Goal: Task Accomplishment & Management: Use online tool/utility

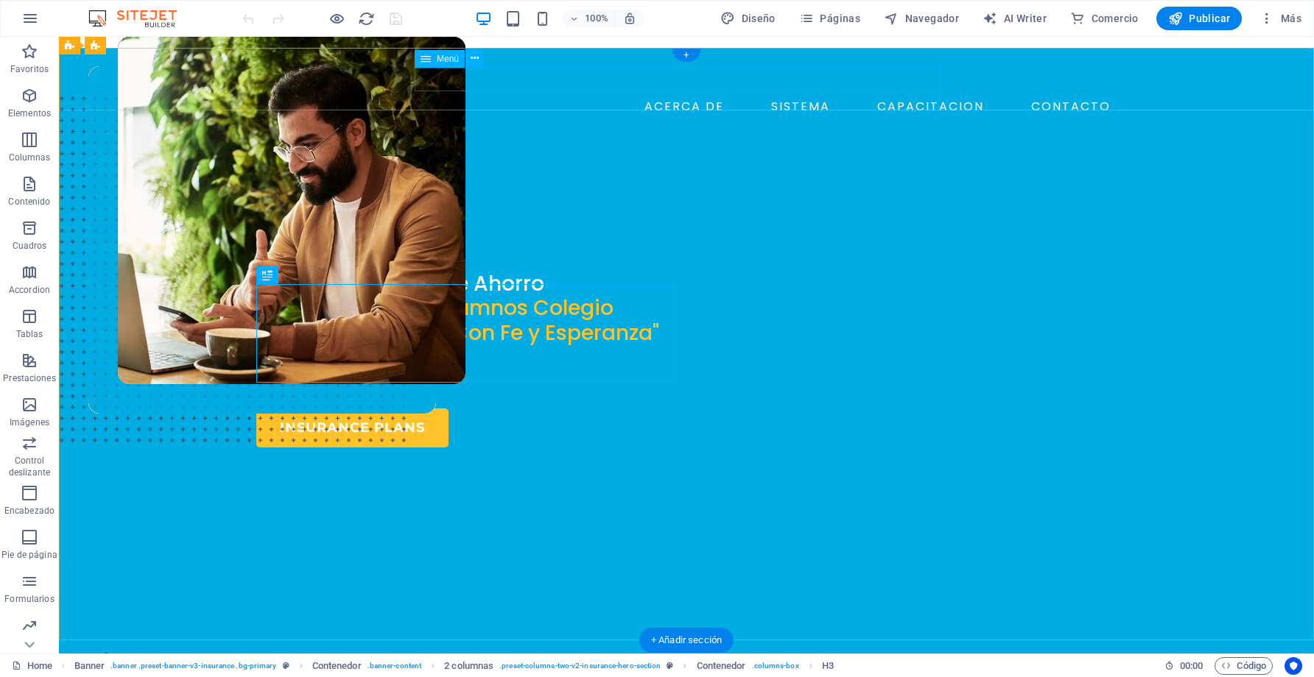
click at [457, 95] on nav "ACERCA DE SISTEMA CAPACITACION CONTACTO" at bounding box center [686, 107] width 860 height 24
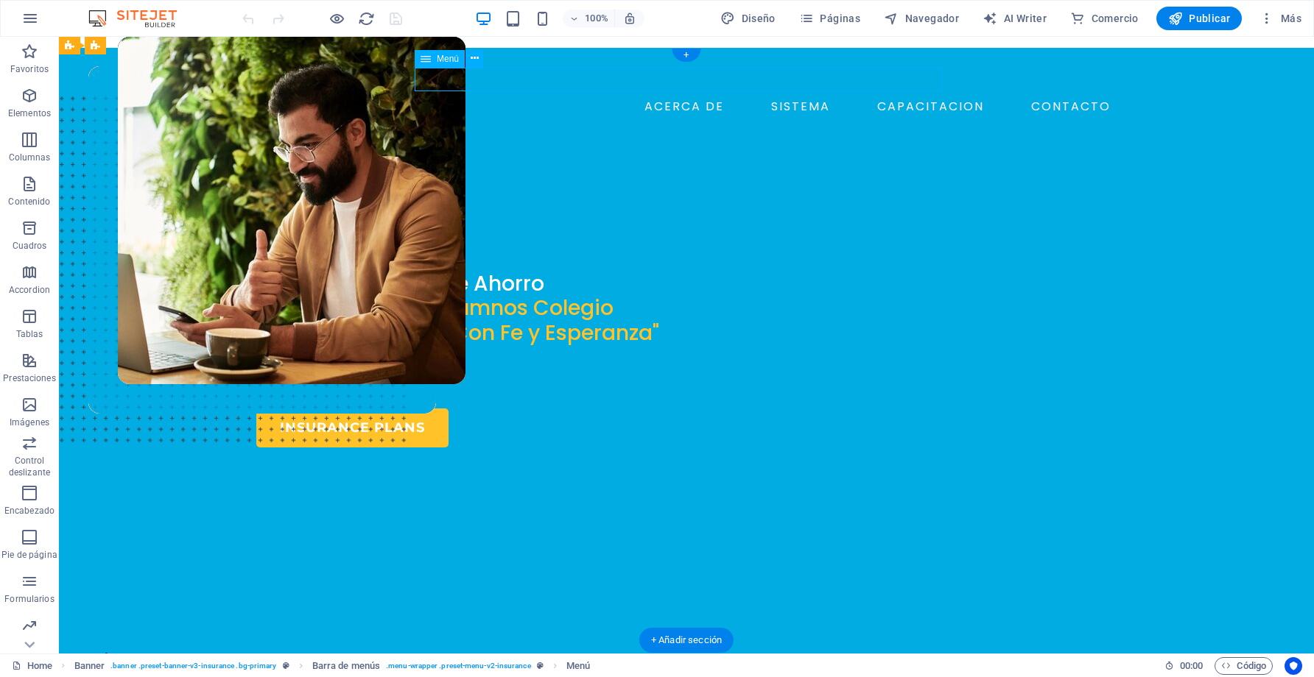
click at [457, 95] on nav "ACERCA DE SISTEMA CAPACITACION CONTACTO" at bounding box center [686, 107] width 860 height 24
select select "1"
select select
select select "3"
select select
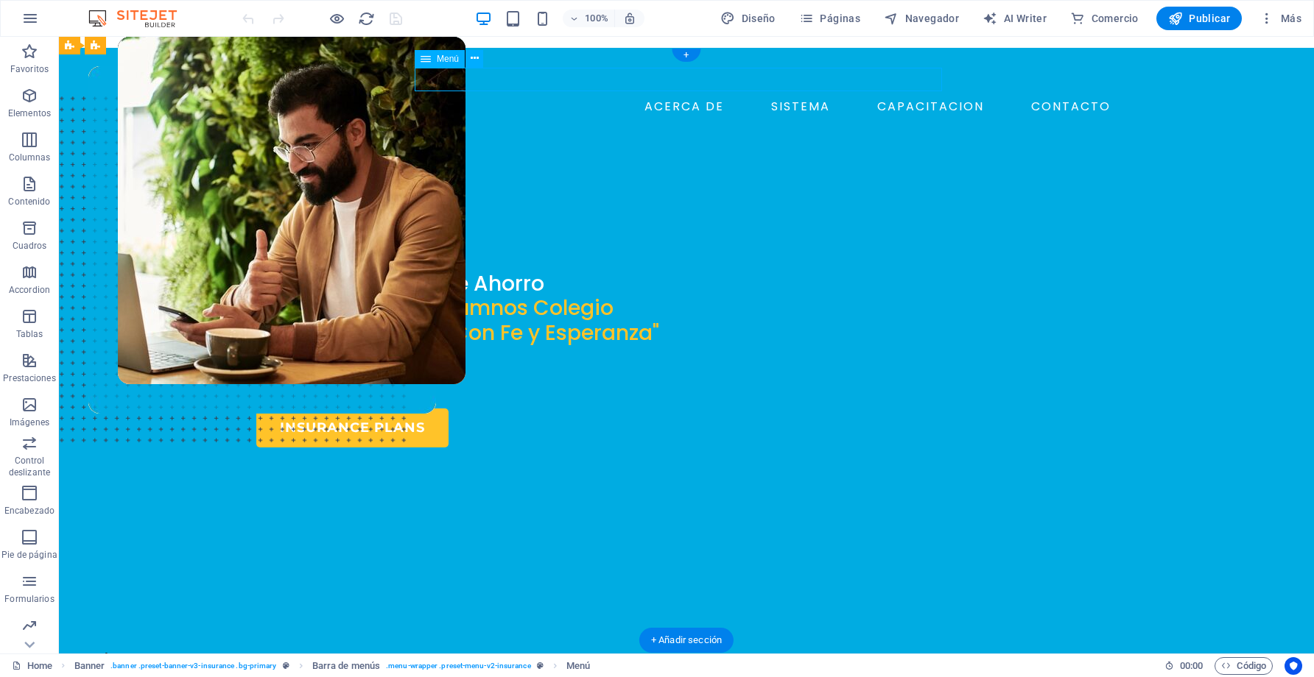
select select "4"
select select
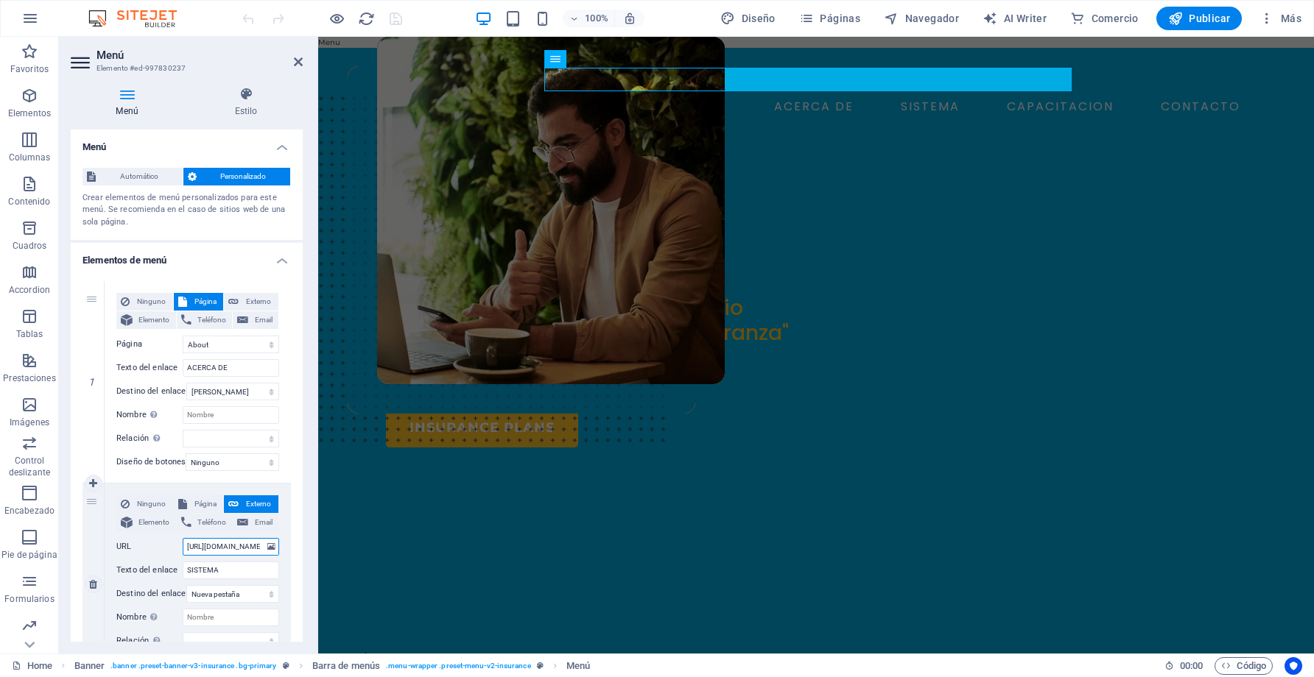
click at [242, 554] on input "[URL][DOMAIN_NAME]" at bounding box center [231, 547] width 96 height 18
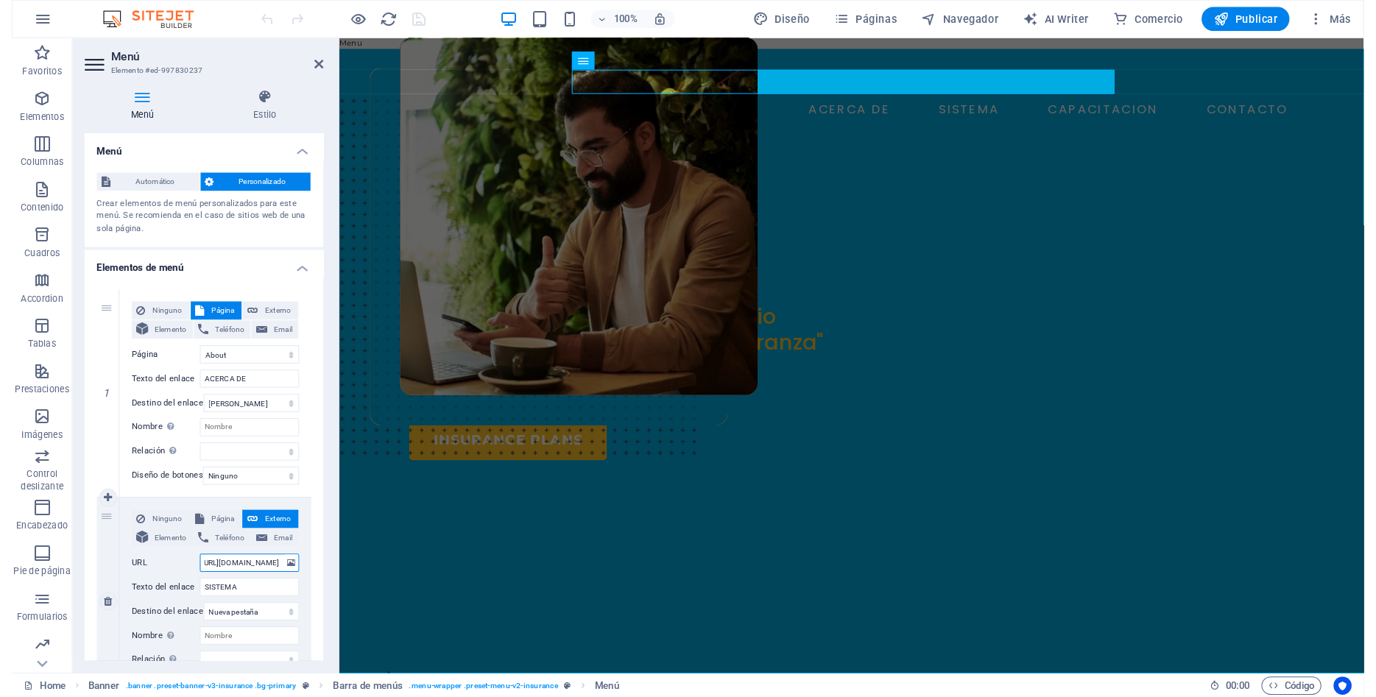
scroll to position [0, 115]
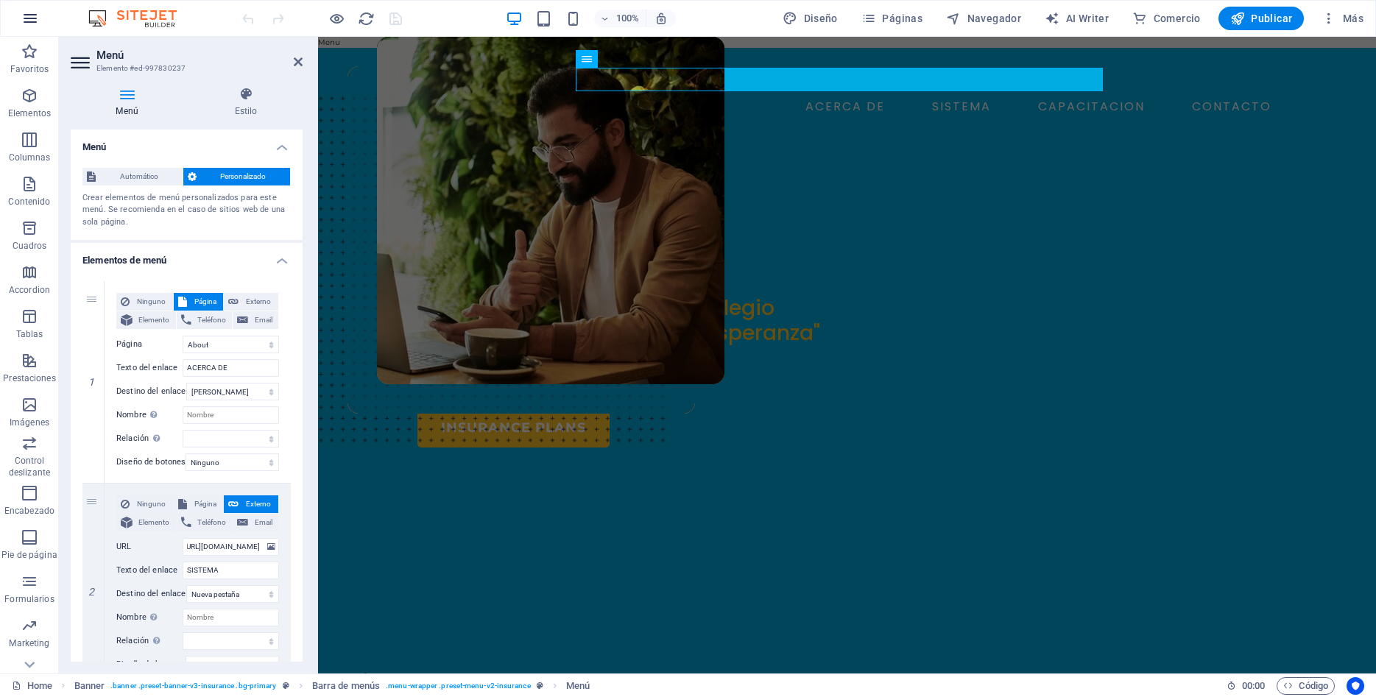
click at [34, 17] on icon "button" at bounding box center [30, 19] width 18 height 18
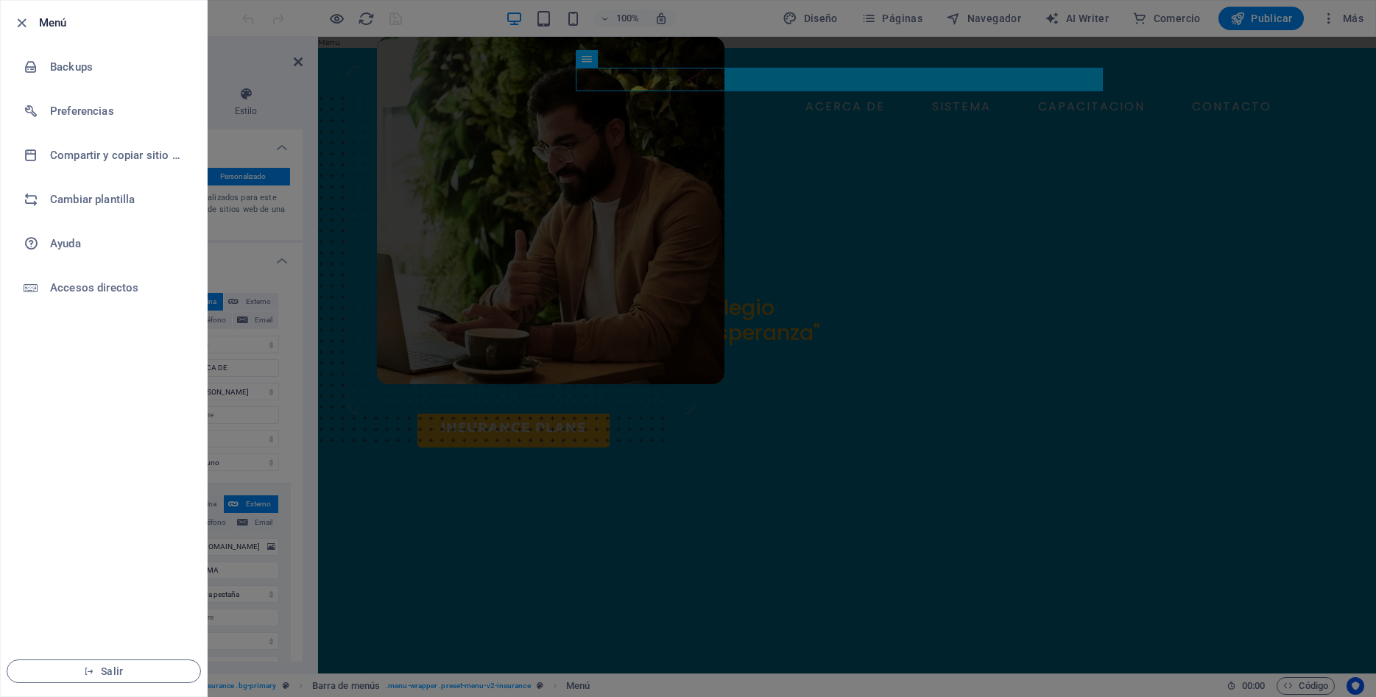
click at [53, 24] on h6 "Menú" at bounding box center [117, 23] width 156 height 18
